Goal: Book appointment/travel/reservation

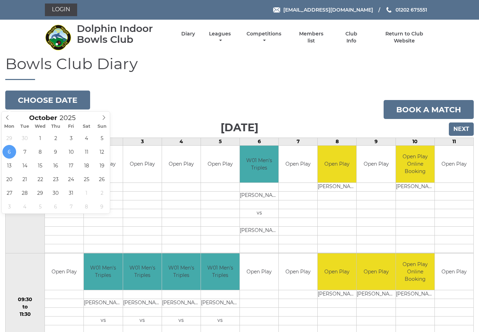
type input "[DATE]"
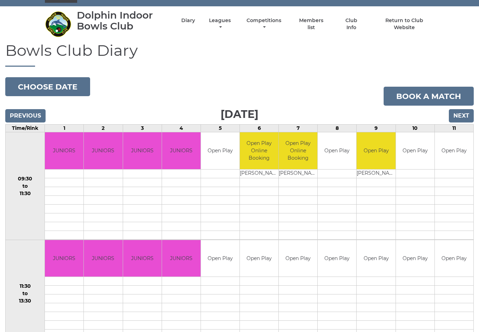
scroll to position [20, 0]
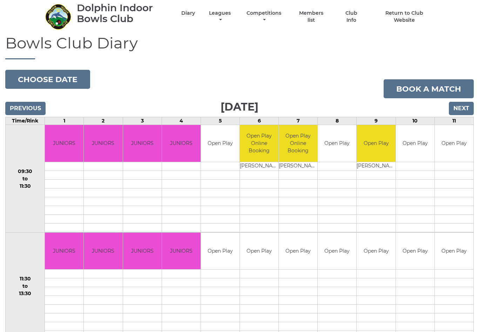
click at [464, 104] on input "Next" at bounding box center [461, 108] width 25 height 13
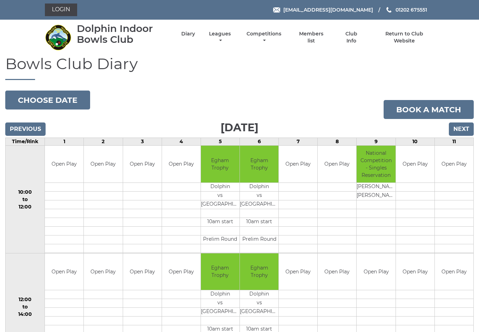
click at [462, 124] on input "Next" at bounding box center [461, 128] width 25 height 13
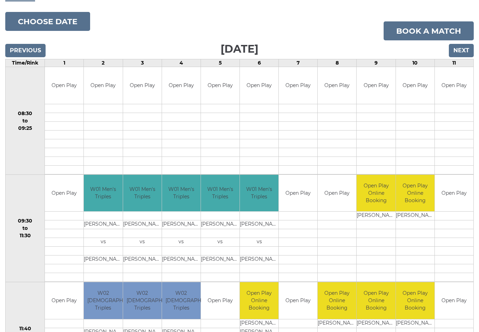
scroll to position [78, 0]
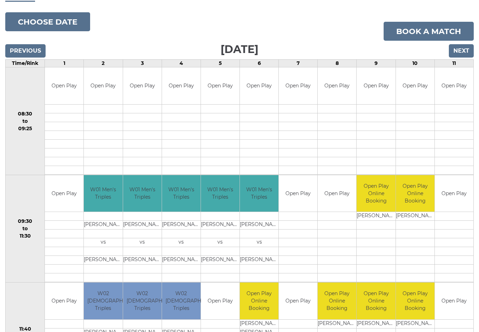
click at [458, 48] on input "Next" at bounding box center [461, 51] width 25 height 13
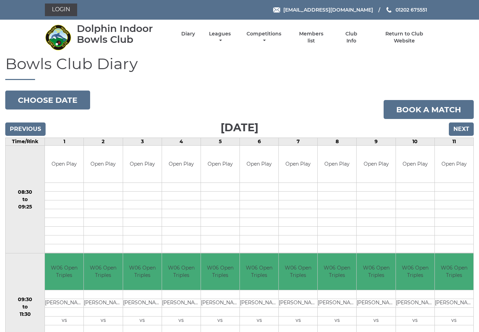
click at [31, 130] on input "Previous" at bounding box center [25, 128] width 40 height 13
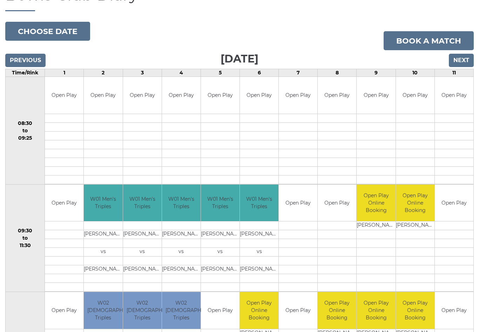
scroll to position [69, 0]
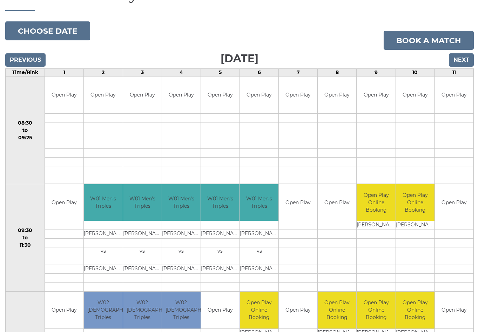
click at [424, 41] on link "Book a match" at bounding box center [428, 40] width 90 height 19
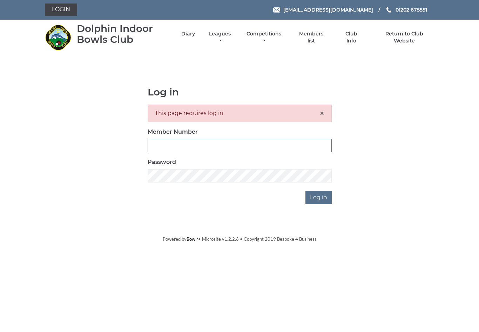
type input "3453"
click at [319, 197] on input "Log in" at bounding box center [318, 197] width 26 height 13
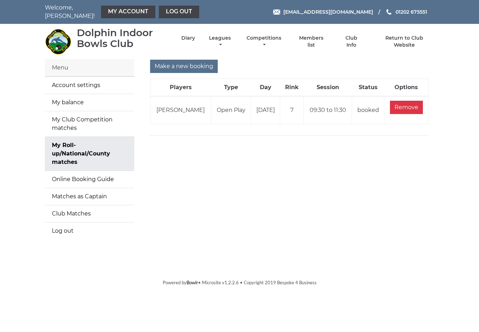
click at [189, 60] on input "Make a new booking" at bounding box center [184, 66] width 68 height 13
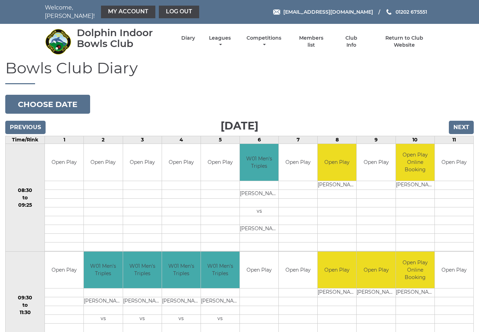
click at [62, 100] on button "Choose date" at bounding box center [47, 104] width 85 height 19
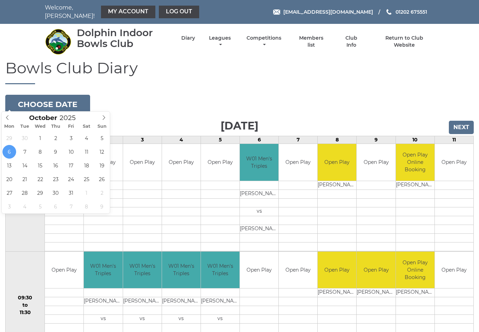
type input "2025-10-20"
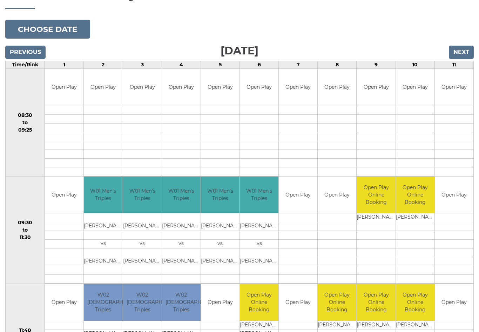
scroll to position [75, 0]
click at [0, 0] on link "Book slot" at bounding box center [0, 0] width 0 height 0
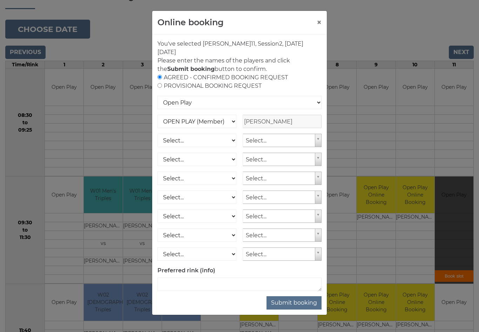
click at [292, 305] on button "Submit booking" at bounding box center [293, 302] width 55 height 13
